Goal: Information Seeking & Learning: Learn about a topic

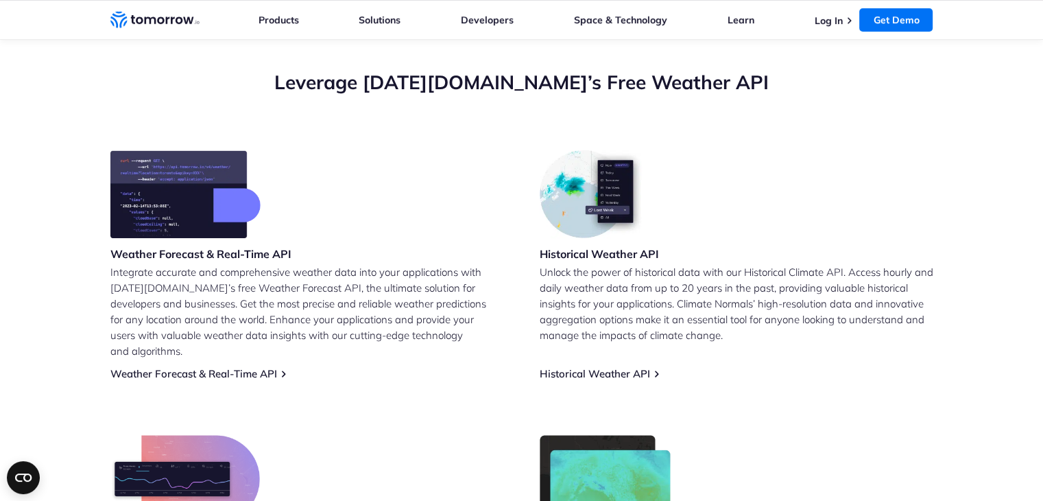
scroll to position [549, 0]
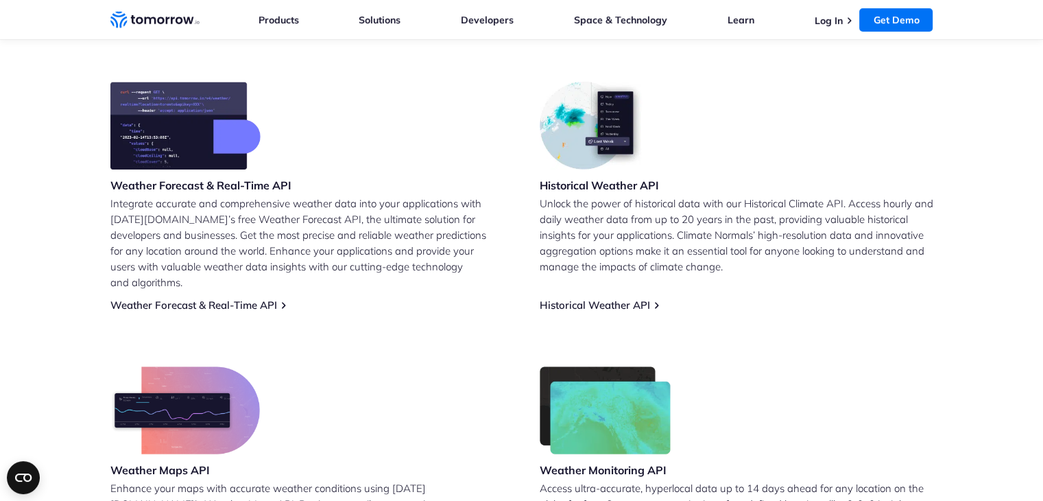
click at [166, 139] on img at bounding box center [185, 126] width 150 height 88
click at [196, 187] on h3 "Weather Forecast & Real-Time API" at bounding box center [200, 185] width 181 height 15
click at [248, 298] on link "Weather Forecast & Real-Time API" at bounding box center [193, 304] width 167 height 13
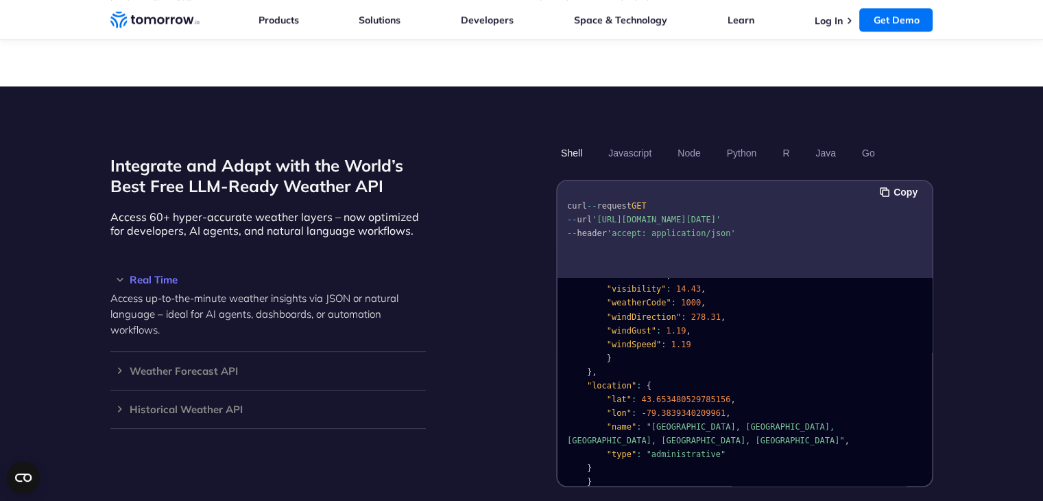
scroll to position [274, 0]
click at [220, 361] on div "Weather Forecast API Access ultra-accurate, hyperlocal data up to 14 days in th…" at bounding box center [267, 371] width 315 height 38
click at [221, 365] on h3 "Weather Forecast API" at bounding box center [267, 370] width 315 height 10
